Goal: Task Accomplishment & Management: Use online tool/utility

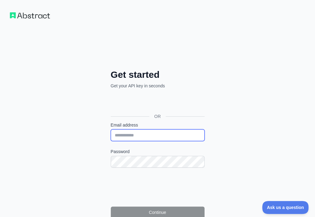
click at [111, 129] on input "Email address" at bounding box center [158, 135] width 94 height 12
paste input "**********"
type input "**********"
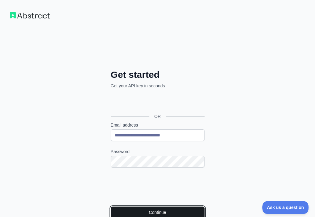
click at [111, 206] on button "Continue" at bounding box center [158, 212] width 94 height 12
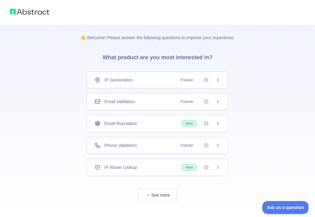
click at [153, 98] on div "Email Validation Popular" at bounding box center [157, 101] width 141 height 17
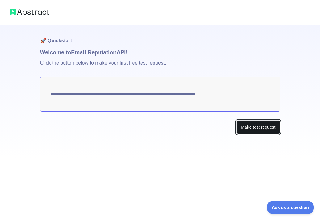
click at [259, 127] on button "Make test request" at bounding box center [258, 127] width 44 height 14
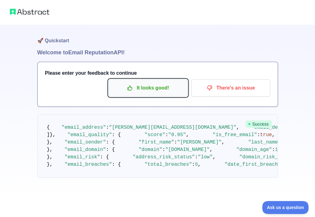
click at [139, 90] on p "It looks good!" at bounding box center [148, 88] width 70 height 10
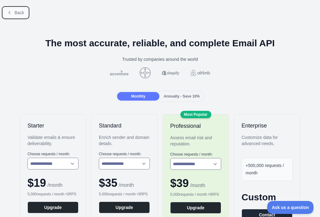
click at [16, 13] on span "Back" at bounding box center [20, 12] width 10 height 5
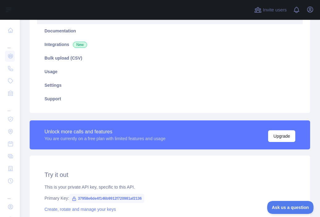
scroll to position [93, 0]
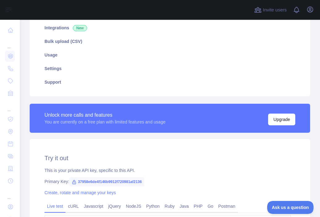
click at [108, 181] on span "37958e6de4f146b9912f720981af2136" at bounding box center [106, 181] width 75 height 9
copy span "37958e6de4f146b9912f720981af2136"
